Goal: Transaction & Acquisition: Book appointment/travel/reservation

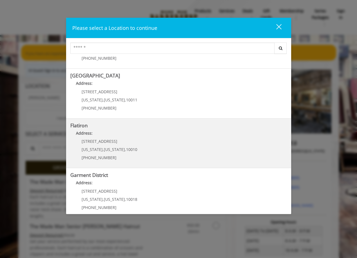
scroll to position [94, 0]
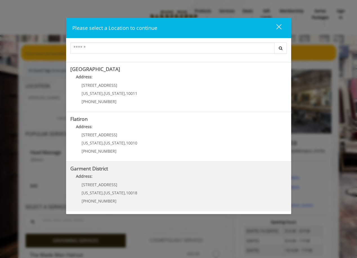
click at [141, 179] on District "Address:" at bounding box center [178, 177] width 217 height 9
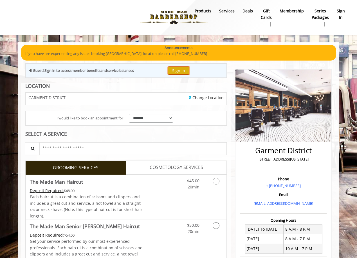
click at [183, 70] on button "Sign In" at bounding box center [178, 70] width 21 height 8
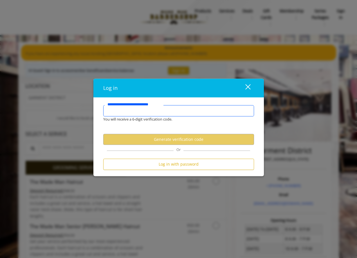
click at [153, 112] on input "**********" at bounding box center [178, 110] width 151 height 11
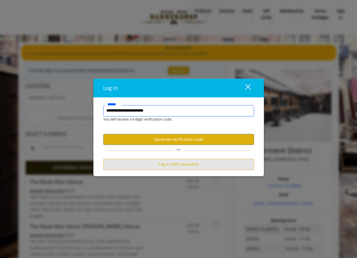
type input "**********"
click at [184, 164] on button "Log in with password" at bounding box center [178, 164] width 151 height 11
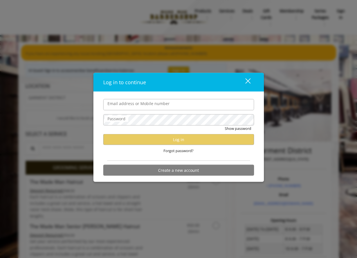
click at [152, 106] on input "Email address or Mobile number" at bounding box center [178, 104] width 151 height 11
type input "**********"
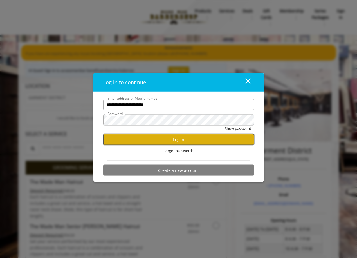
click at [163, 135] on button "Log in" at bounding box center [178, 139] width 151 height 11
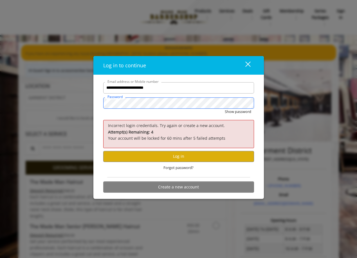
click at [71, 98] on div "**********" at bounding box center [178, 129] width 357 height 258
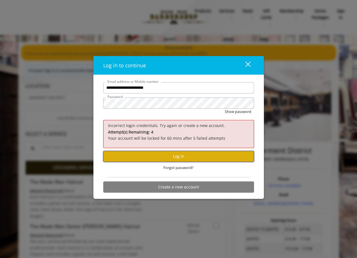
click at [172, 154] on button "Log in" at bounding box center [178, 156] width 151 height 11
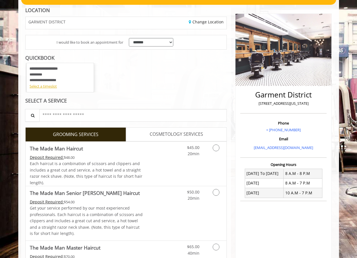
scroll to position [56, 0]
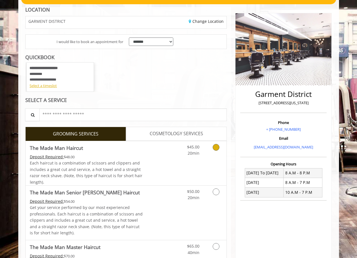
click at [215, 147] on icon "Grooming services" at bounding box center [216, 147] width 7 height 7
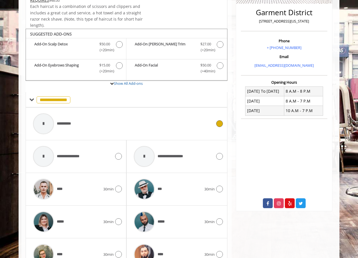
scroll to position [167, 0]
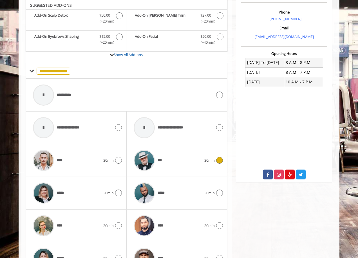
click at [217, 160] on icon at bounding box center [219, 160] width 7 height 7
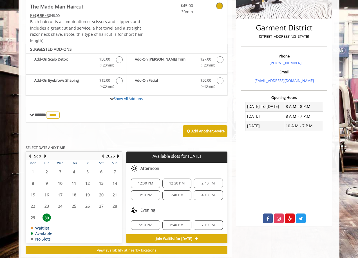
scroll to position [136, 0]
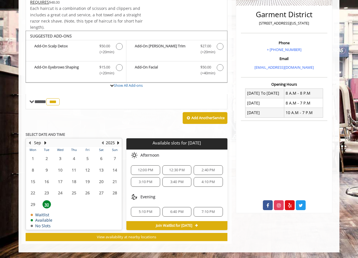
click at [152, 170] on span "12:00 PM" at bounding box center [145, 170] width 15 height 5
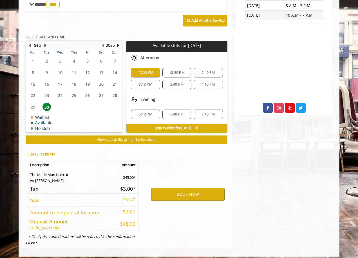
scroll to position [238, 0]
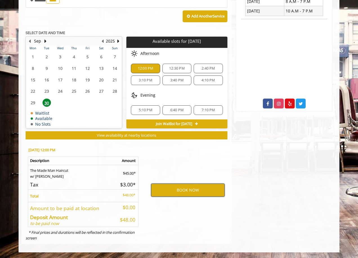
click at [186, 188] on button "BOOK NOW" at bounding box center [188, 190] width 74 height 13
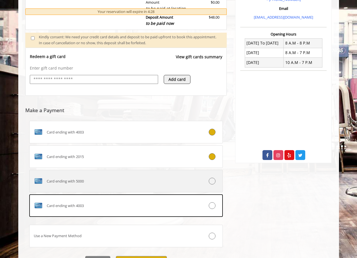
scroll to position [187, 0]
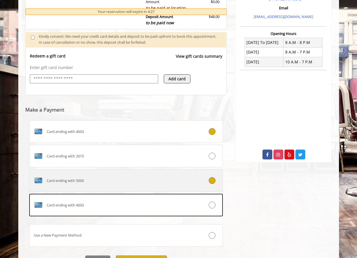
click at [210, 180] on icon at bounding box center [212, 180] width 7 height 7
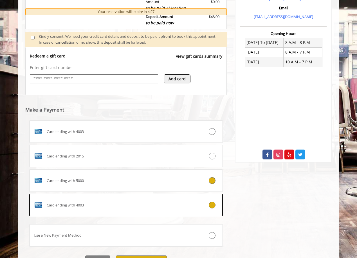
scroll to position [217, 0]
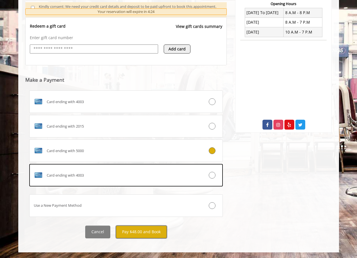
click at [141, 230] on button "Pay $48.00 and Book" at bounding box center [141, 232] width 51 height 13
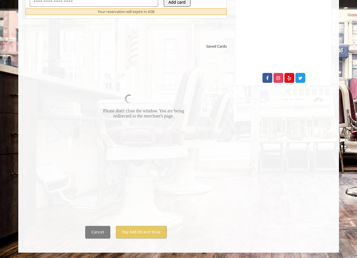
scroll to position [264, 0]
